Goal: Task Accomplishment & Management: Complete application form

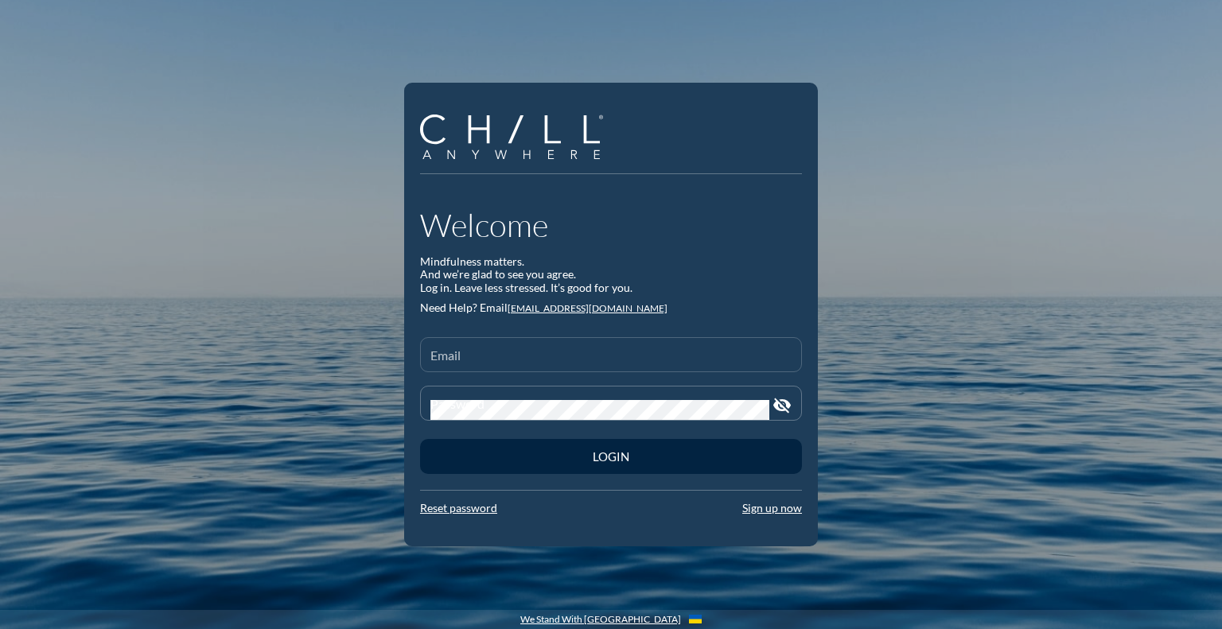
click at [497, 356] on input "Email" at bounding box center [611, 362] width 361 height 20
type input "p"
click at [793, 512] on link "Sign up now" at bounding box center [772, 508] width 60 height 14
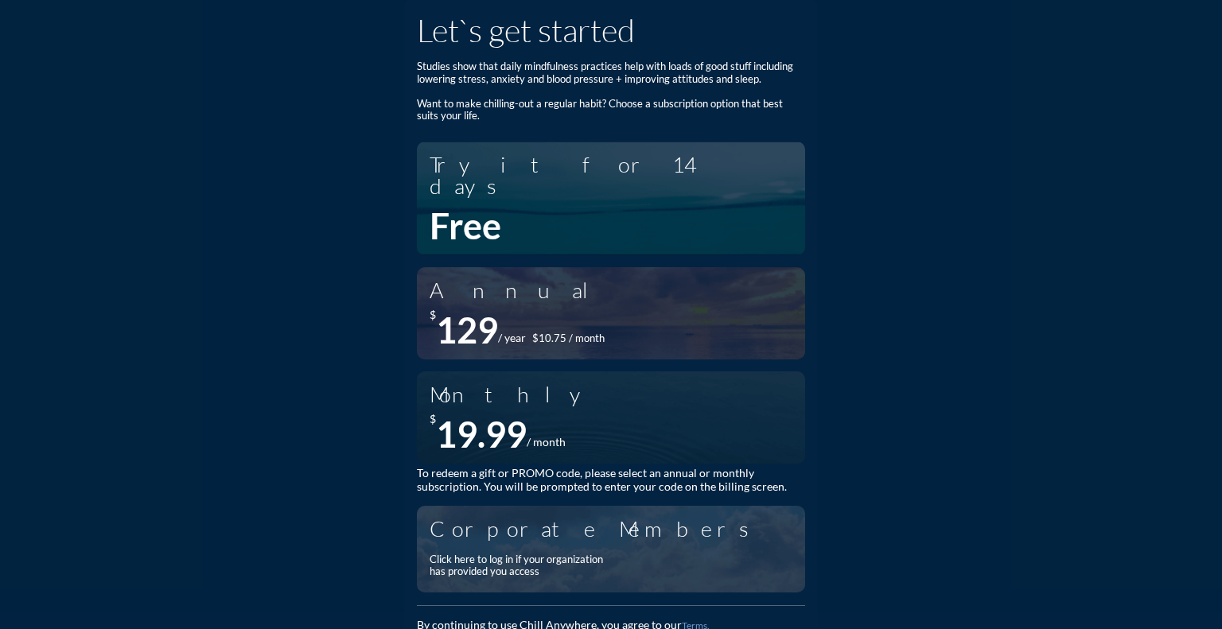
scroll to position [27, 0]
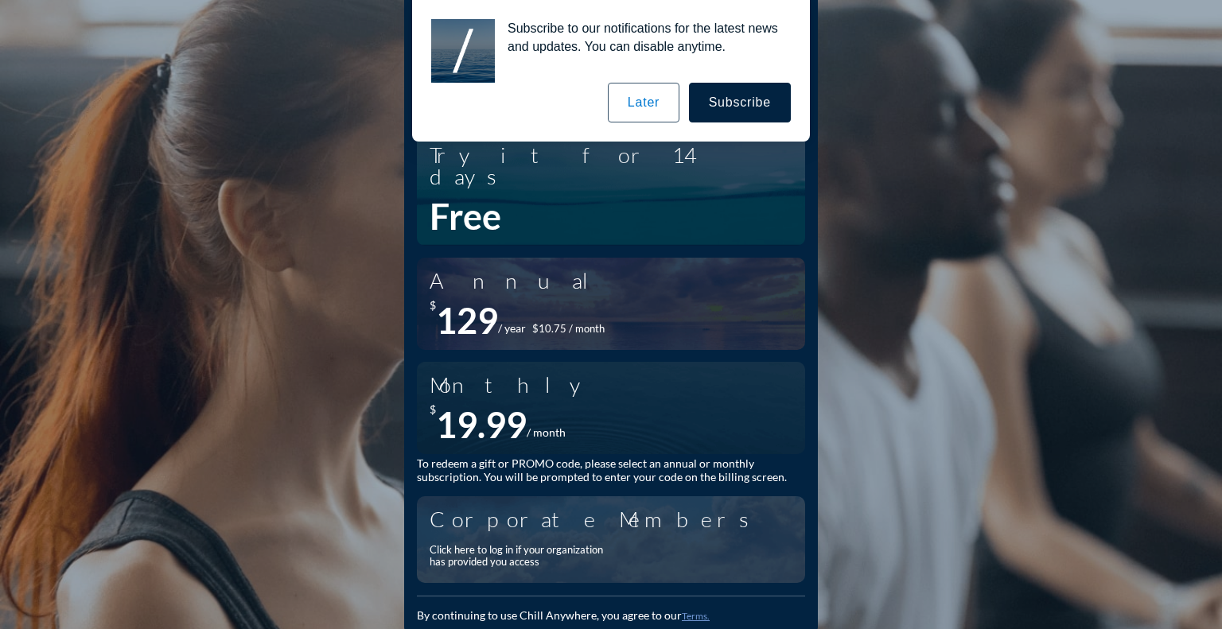
click at [626, 518] on div "Corporate Members Click here to log in if your organization has provided you ac…" at bounding box center [611, 540] width 363 height 71
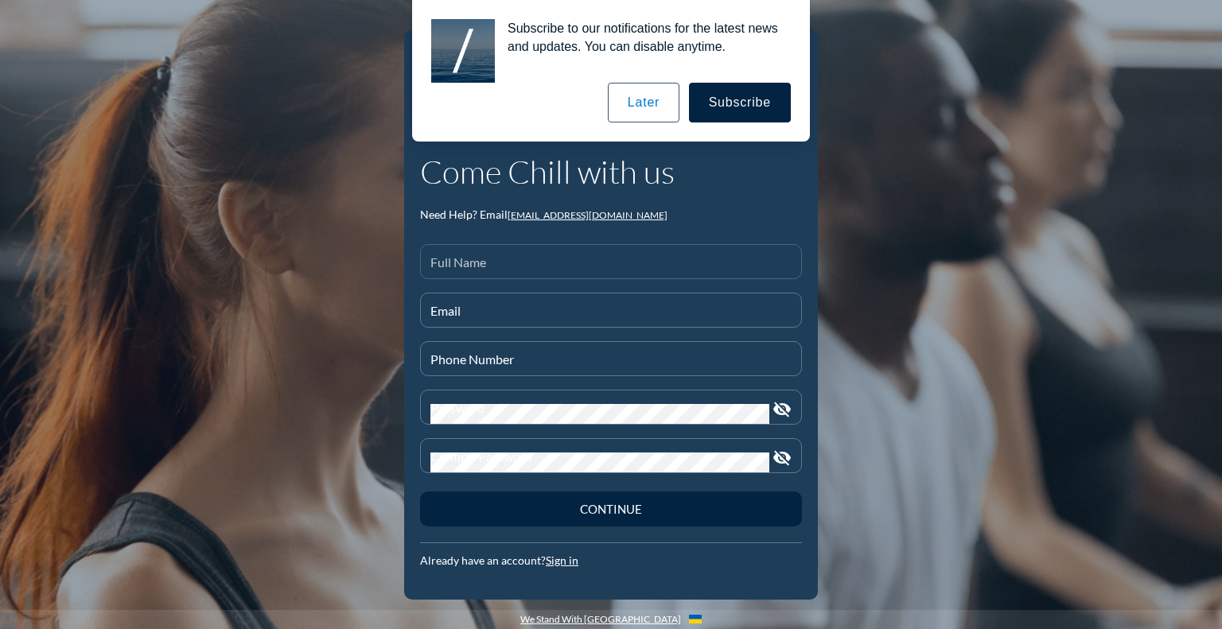
click at [503, 253] on div "Full Name" at bounding box center [611, 261] width 361 height 33
click at [509, 264] on input "Full Name" at bounding box center [611, 269] width 361 height 20
type input "pritam"
type input "l"
type input "[EMAIL_ADDRESS][DOMAIN_NAME]"
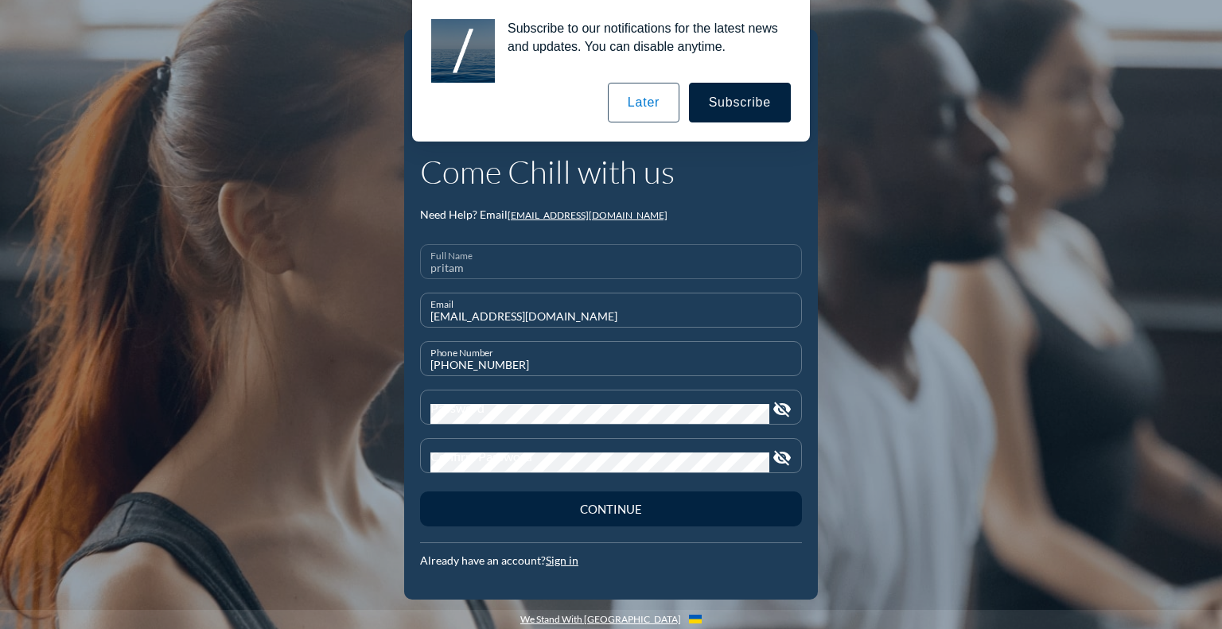
type input "[PHONE_NUMBER]"
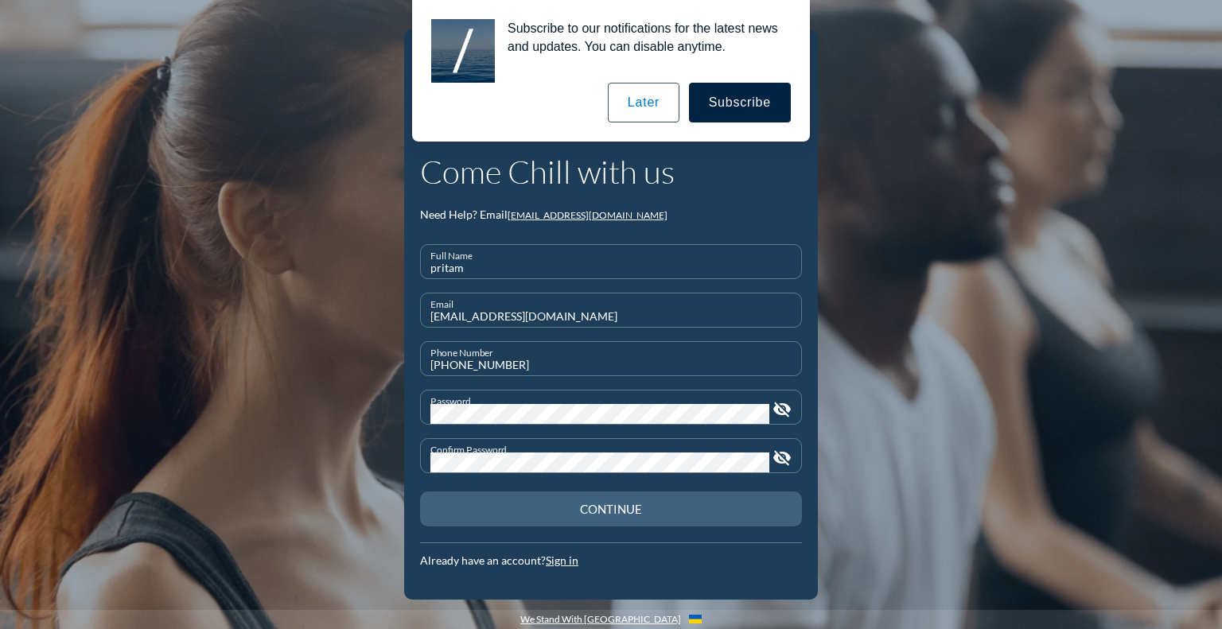
click at [573, 502] on div "Continue" at bounding box center [611, 509] width 326 height 14
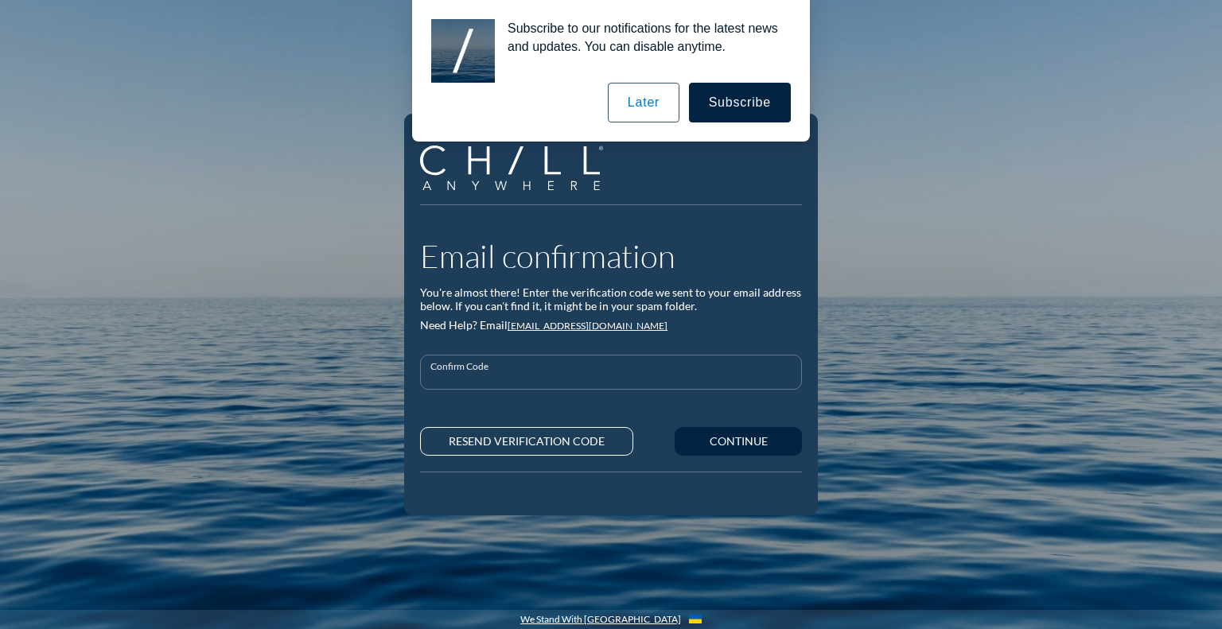
click at [579, 381] on input "Confirm Code" at bounding box center [611, 379] width 361 height 20
click at [662, 105] on button "Later" at bounding box center [644, 103] width 72 height 40
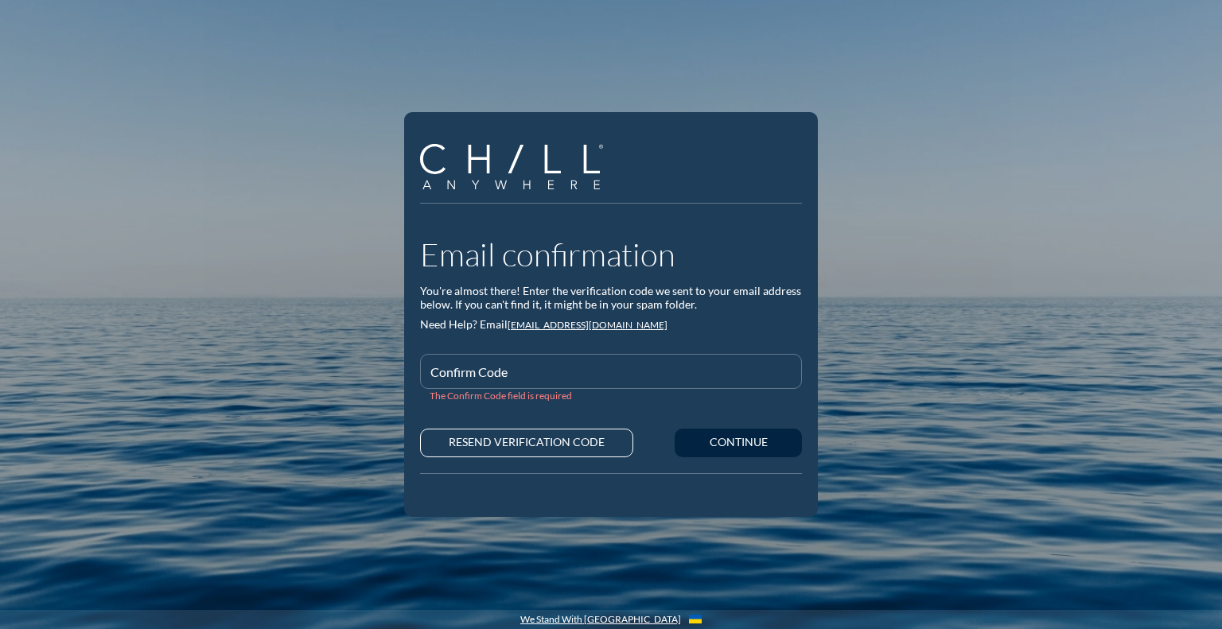
click at [501, 374] on input "Confirm Code" at bounding box center [611, 378] width 361 height 20
type input "9706"
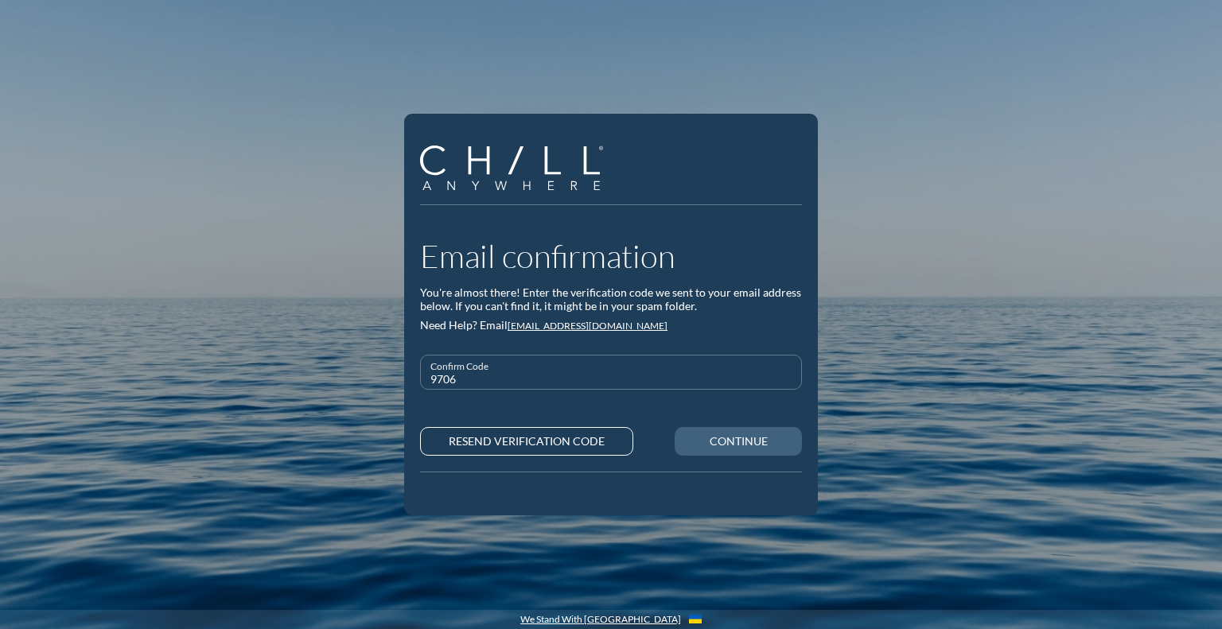
click at [722, 441] on div "Continue" at bounding box center [739, 442] width 72 height 14
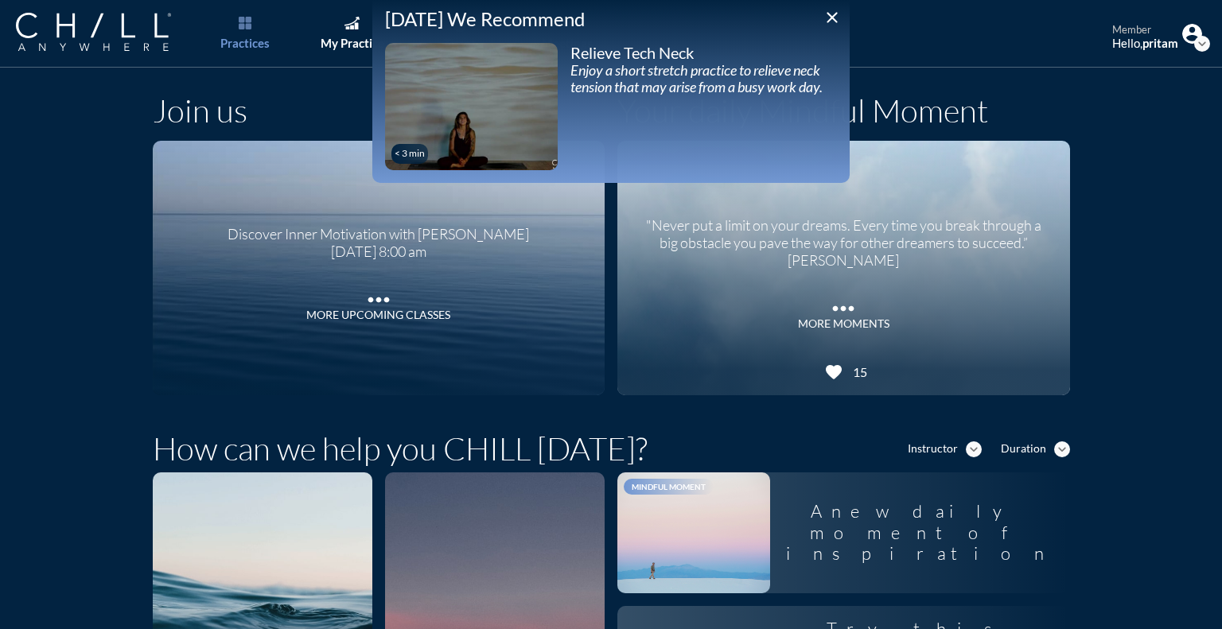
click at [836, 21] on icon "close" at bounding box center [832, 17] width 19 height 19
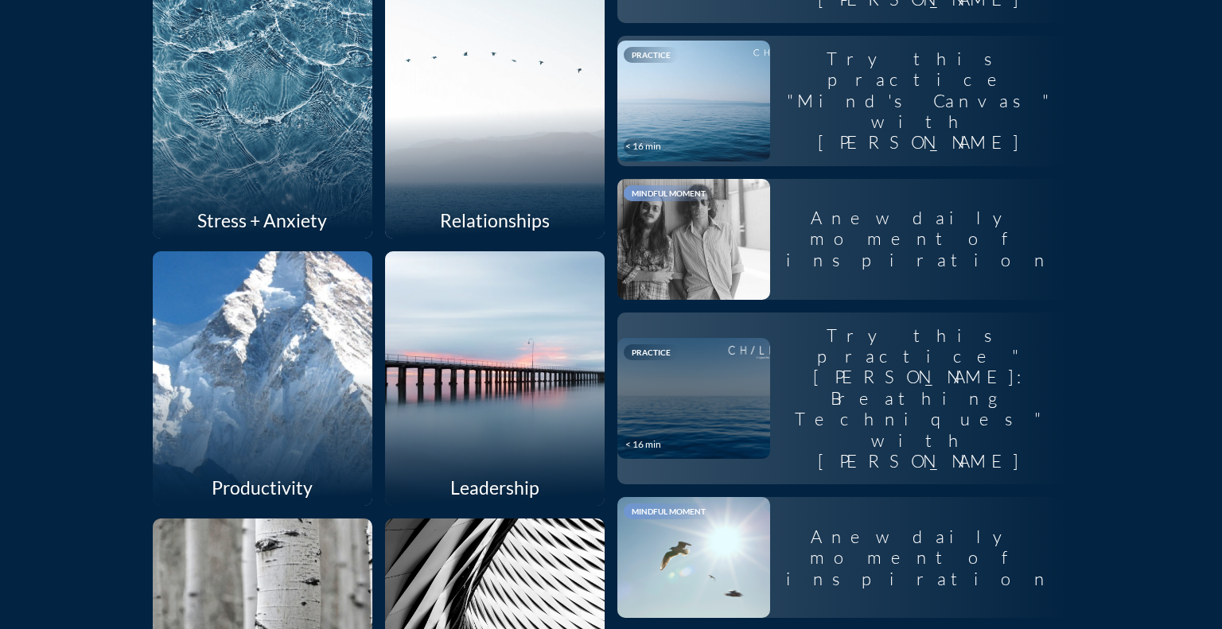
scroll to position [796, 0]
